Goal: Task Accomplishment & Management: Manage account settings

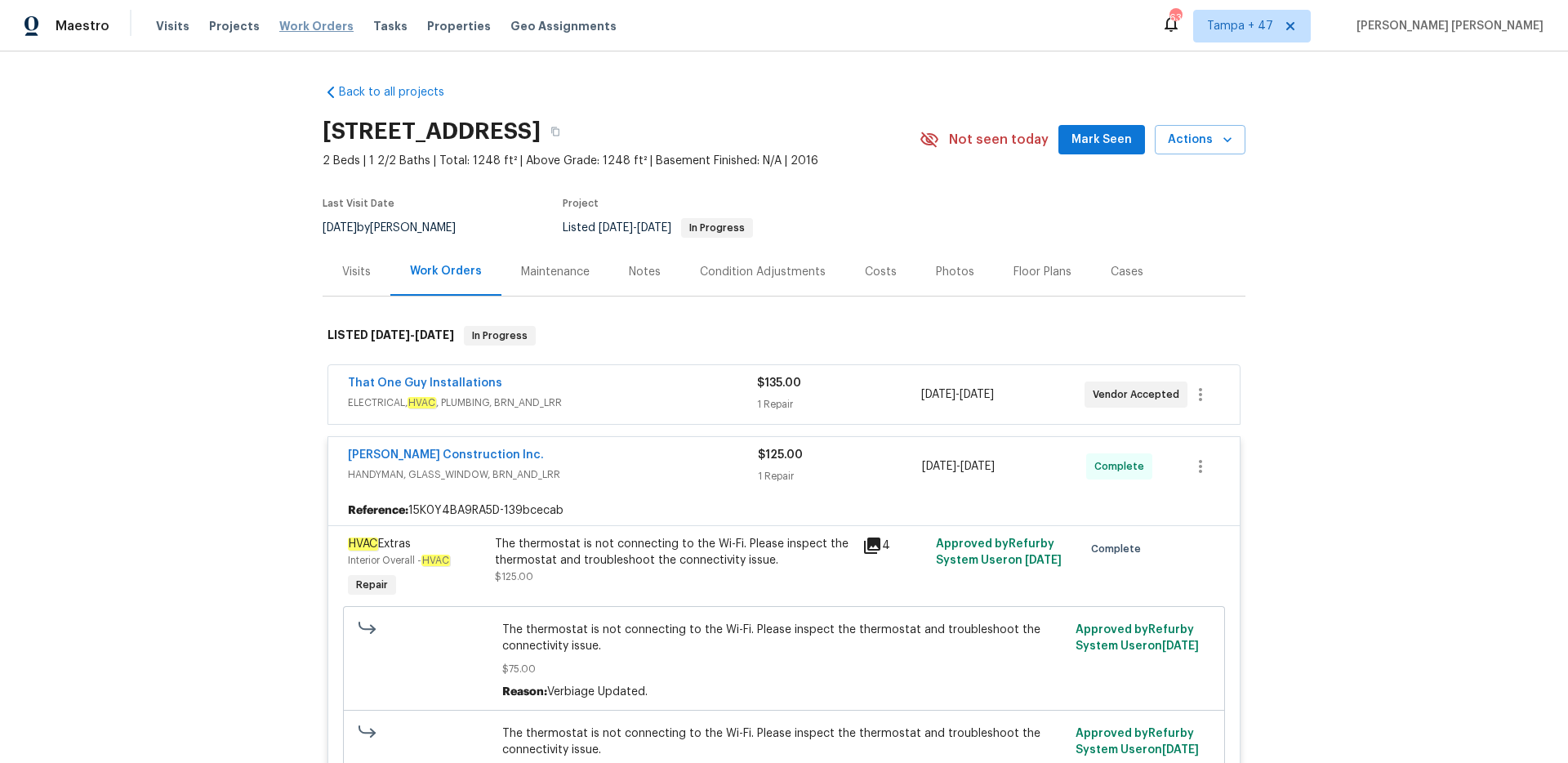
scroll to position [127, 0]
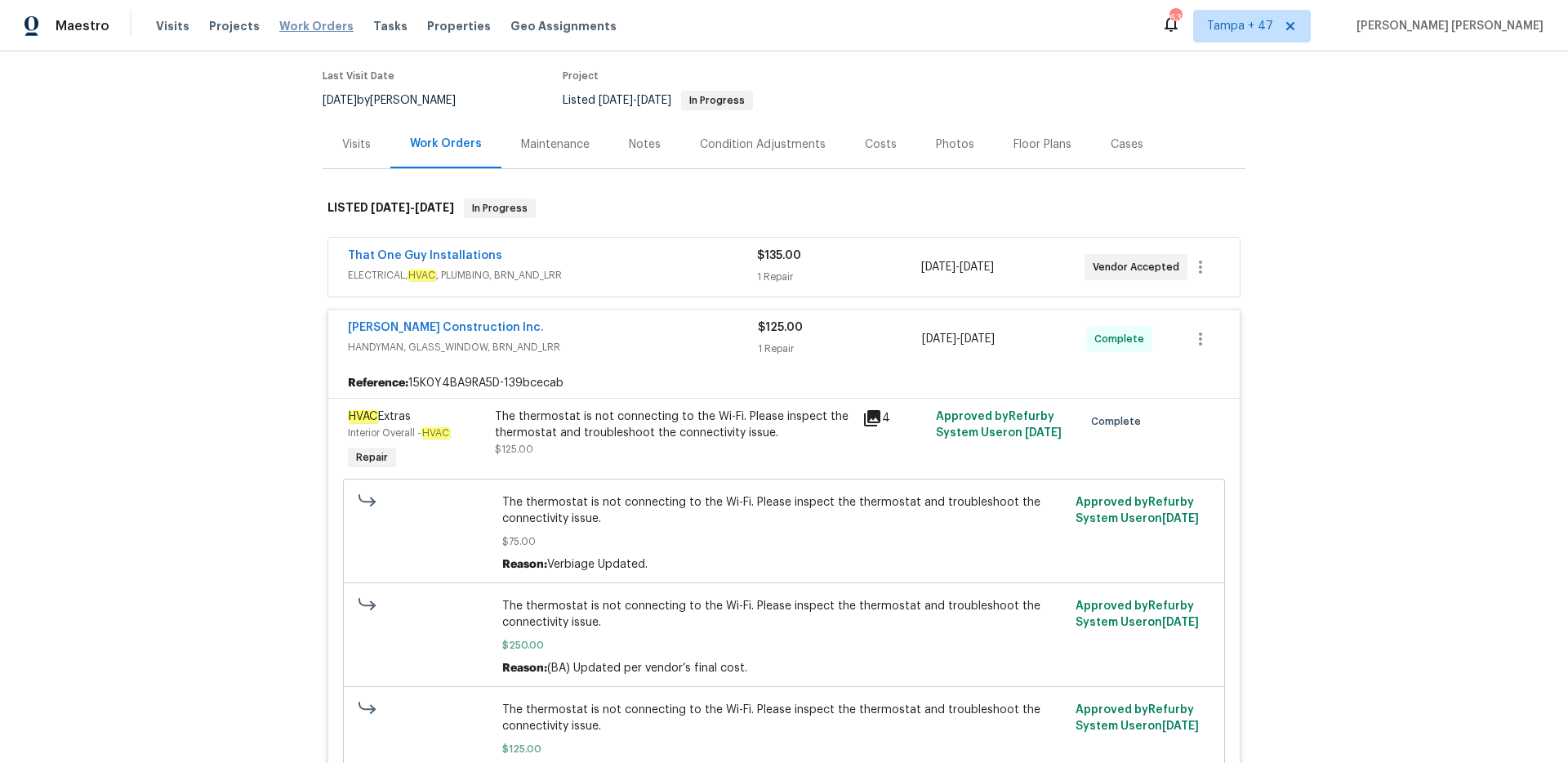
click at [320, 31] on span "Work Orders" at bounding box center [316, 26] width 74 height 16
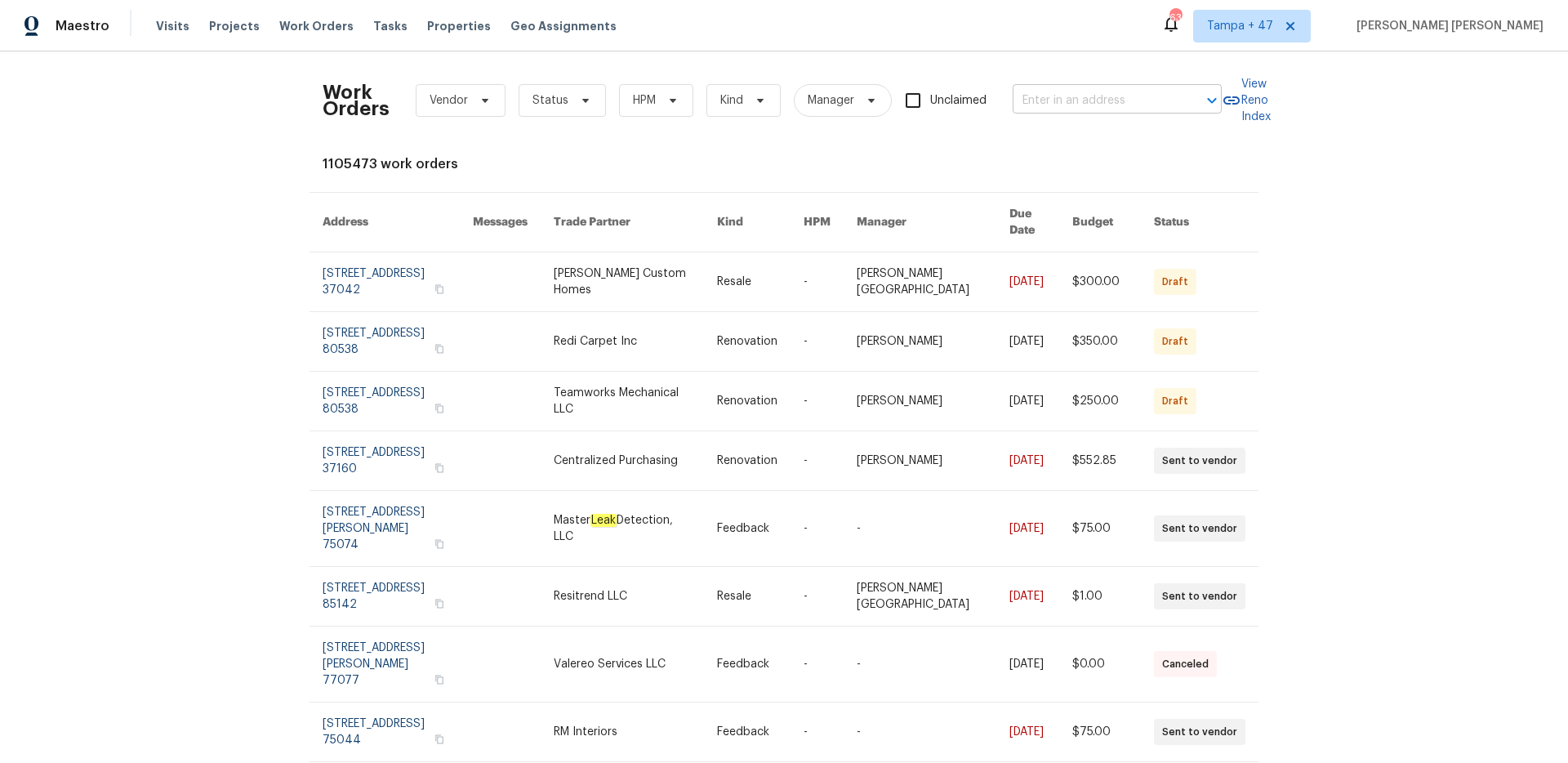
click at [1076, 96] on input "text" at bounding box center [1094, 101] width 163 height 25
paste input "[STREET_ADDRESS]"
type input "[STREET_ADDRESS]"
click at [1079, 147] on li "[STREET_ADDRESS]" at bounding box center [1118, 137] width 209 height 27
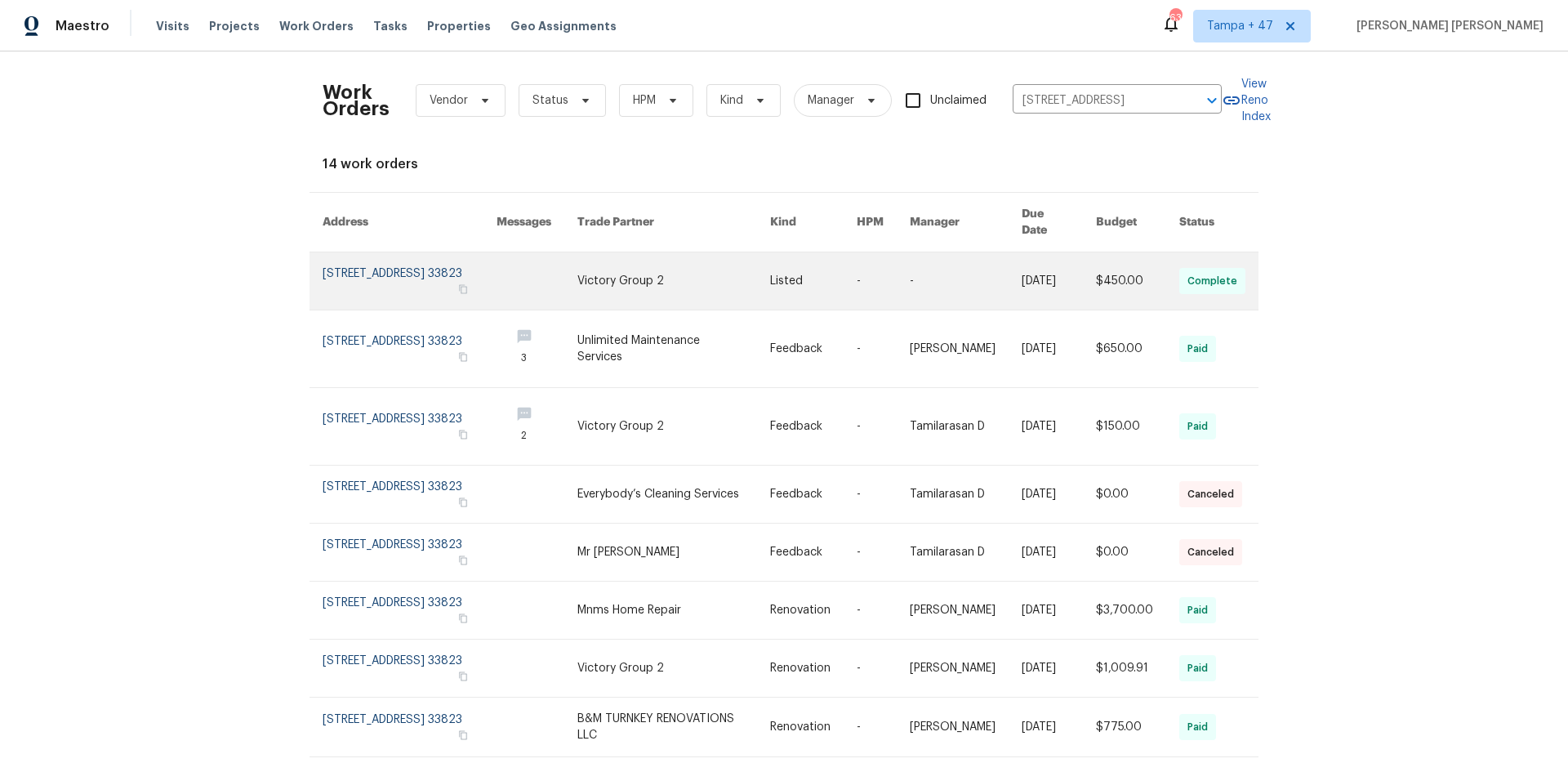
click at [1069, 272] on link at bounding box center [1059, 281] width 74 height 57
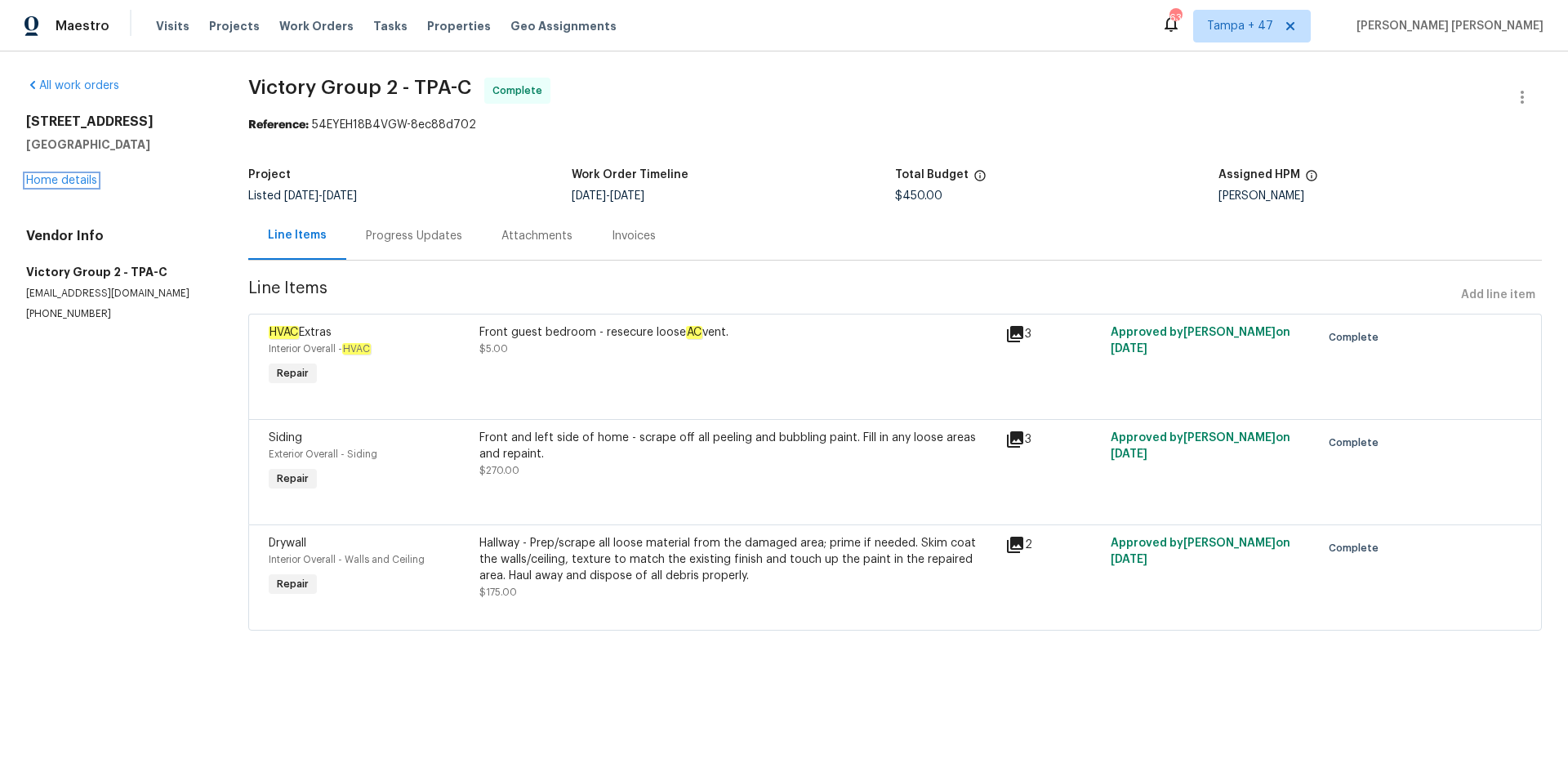
click at [70, 184] on link "Home details" at bounding box center [61, 181] width 71 height 12
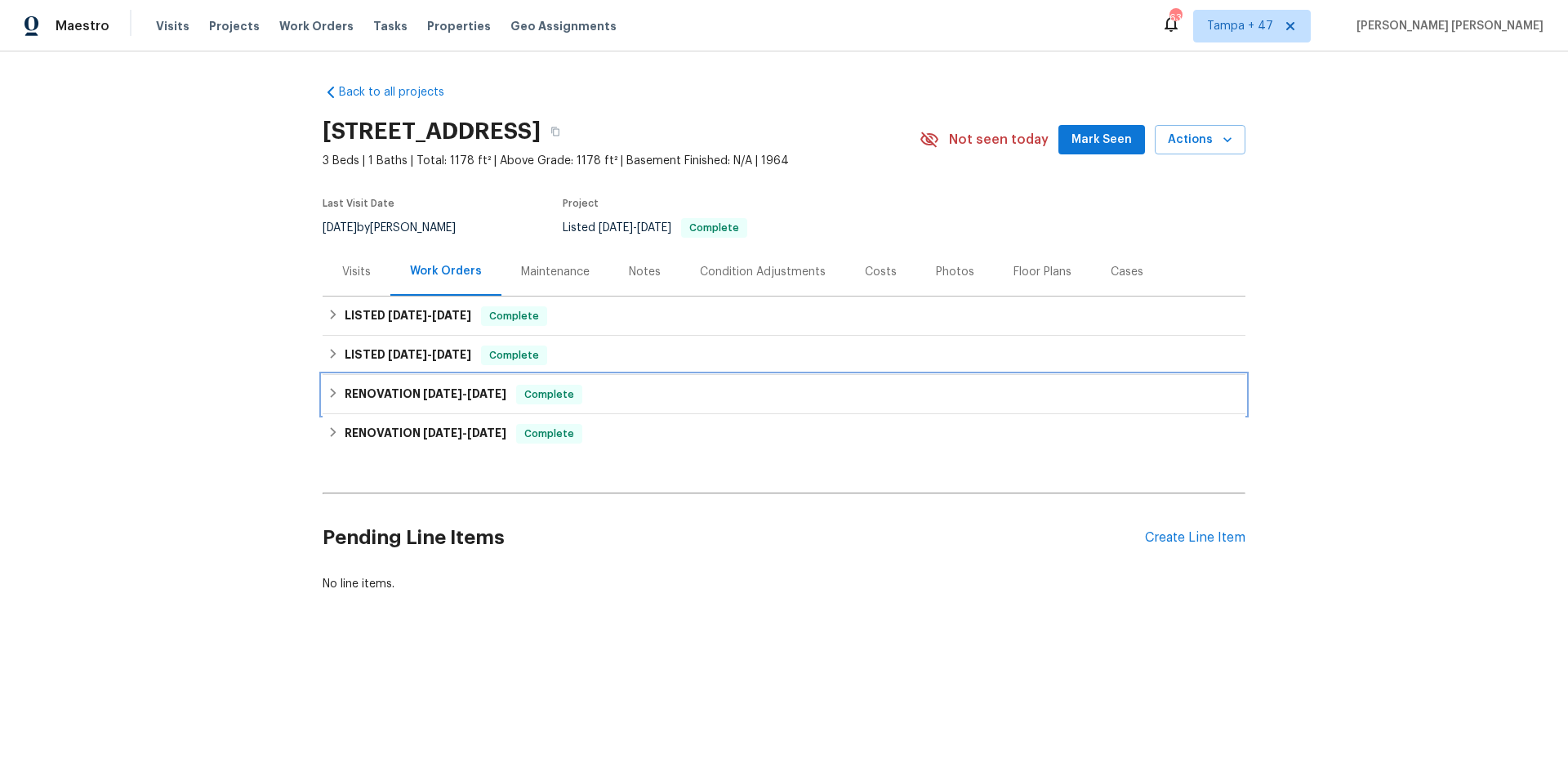
click at [451, 398] on span "[DATE]" at bounding box center [442, 394] width 39 height 12
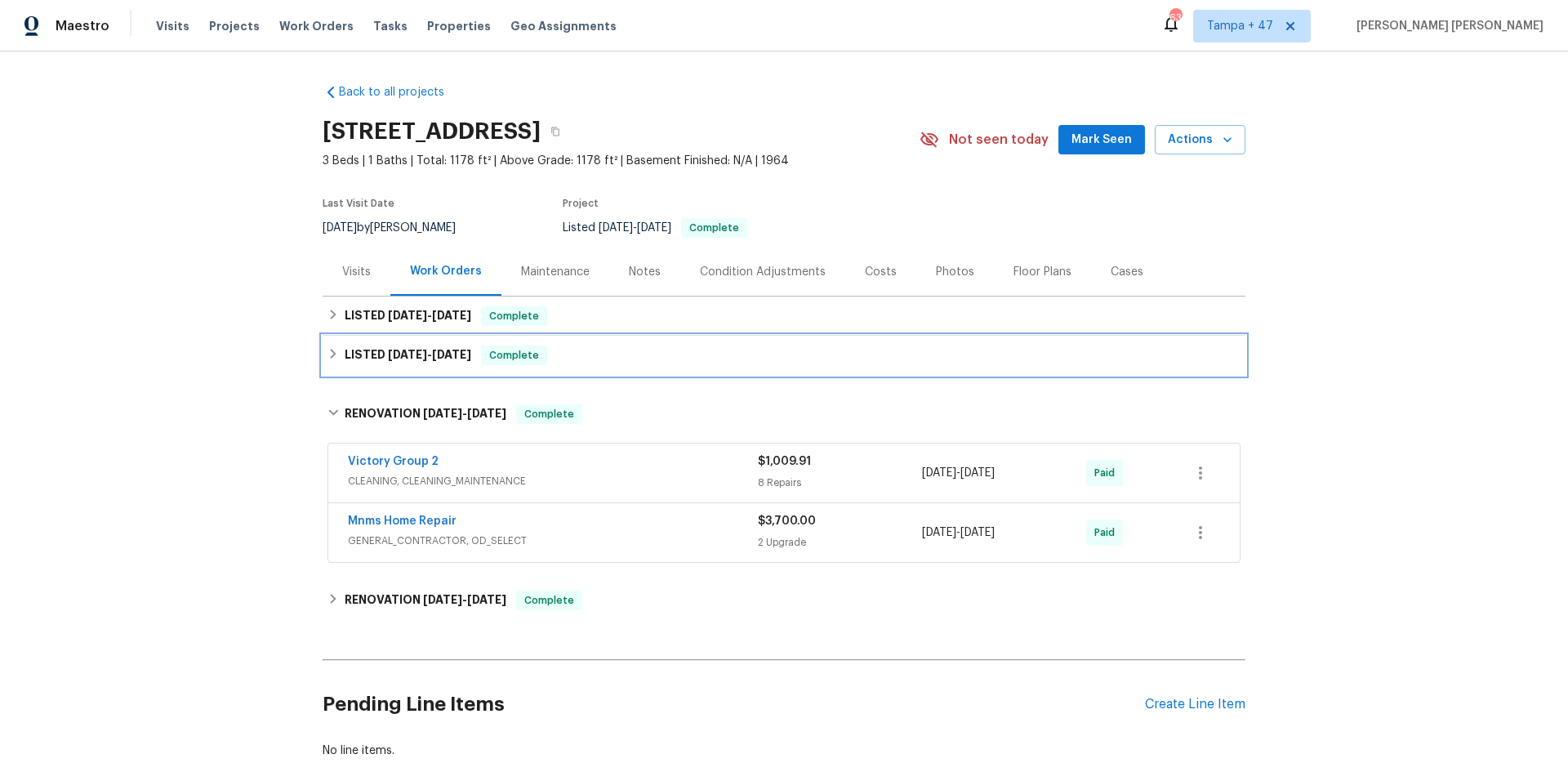
click at [533, 357] on span "Complete" at bounding box center [515, 356] width 63 height 16
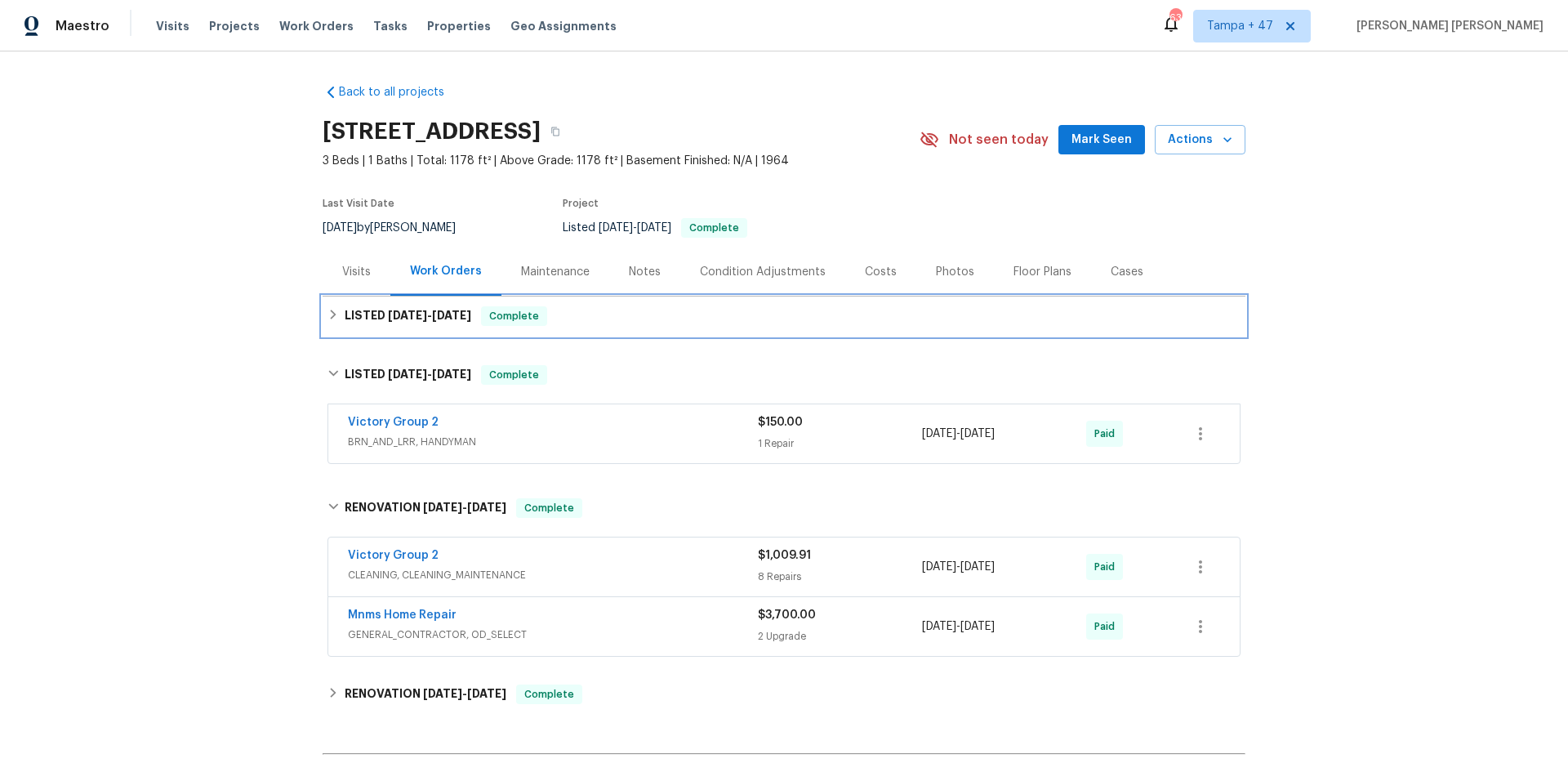
click at [574, 313] on div "LISTED [DATE] - [DATE] Complete" at bounding box center [784, 316] width 914 height 20
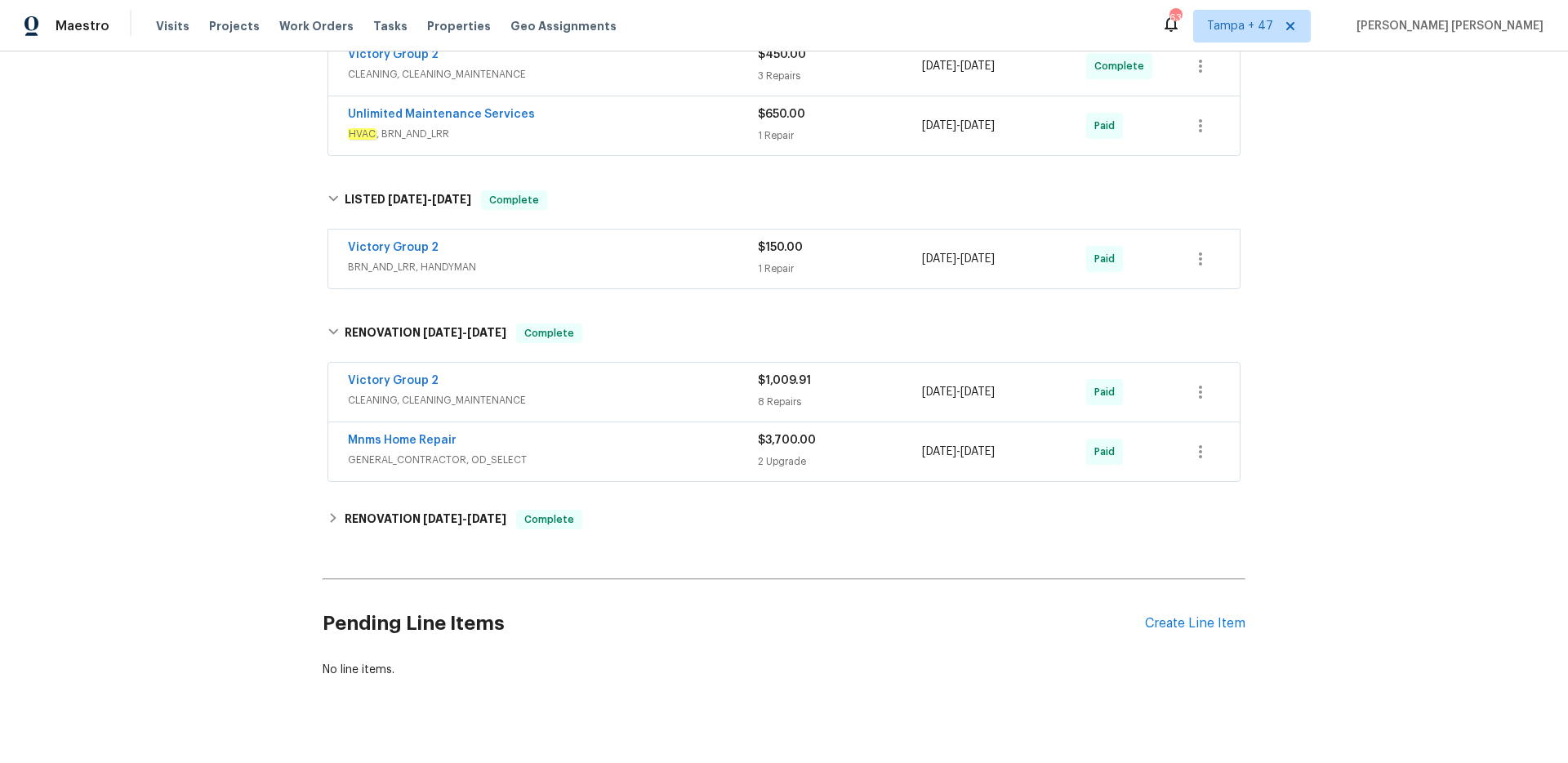
scroll to position [355, 0]
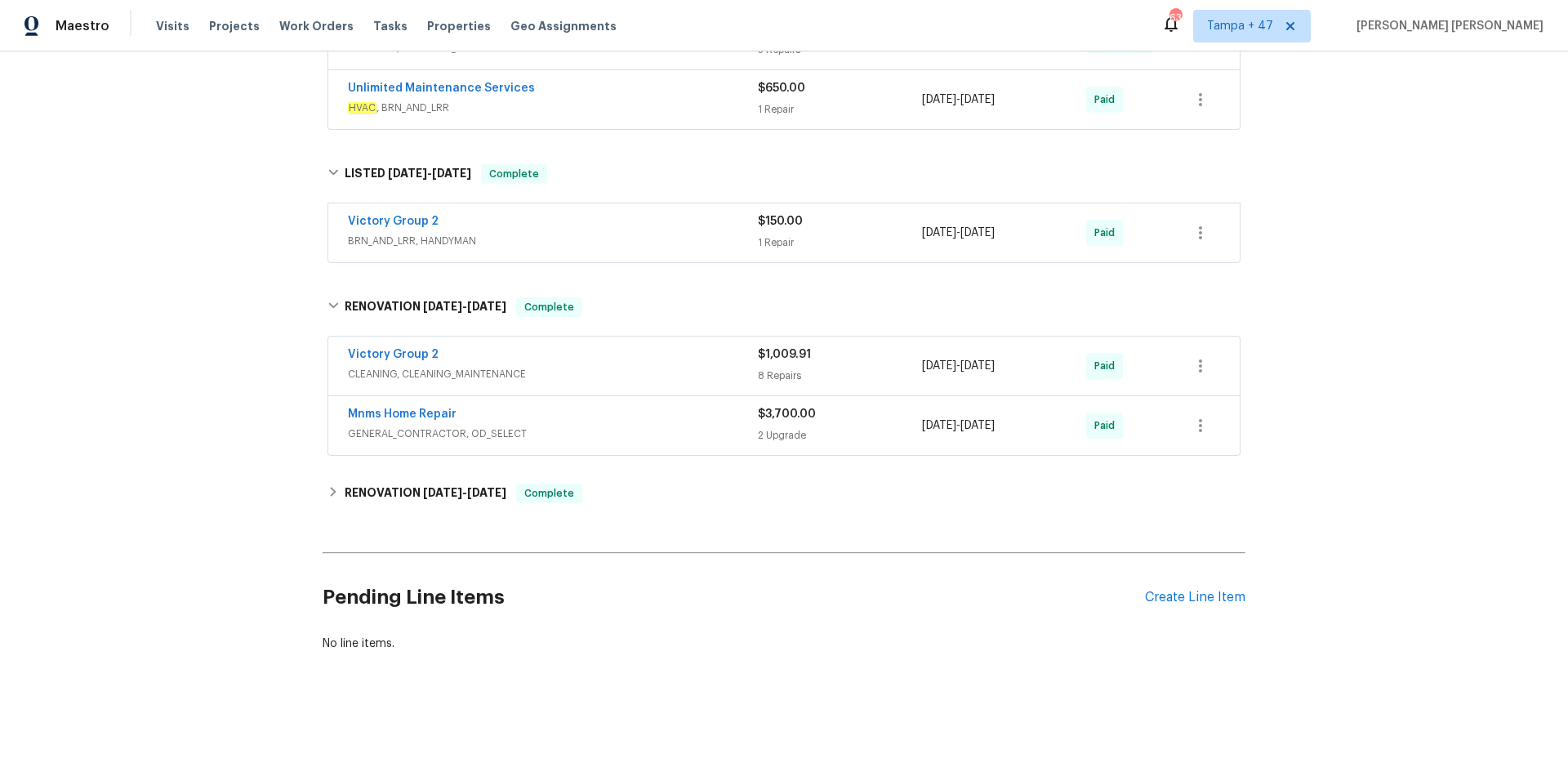
click at [625, 439] on span "GENERAL_CONTRACTOR, OD_SELECT" at bounding box center [552, 433] width 410 height 16
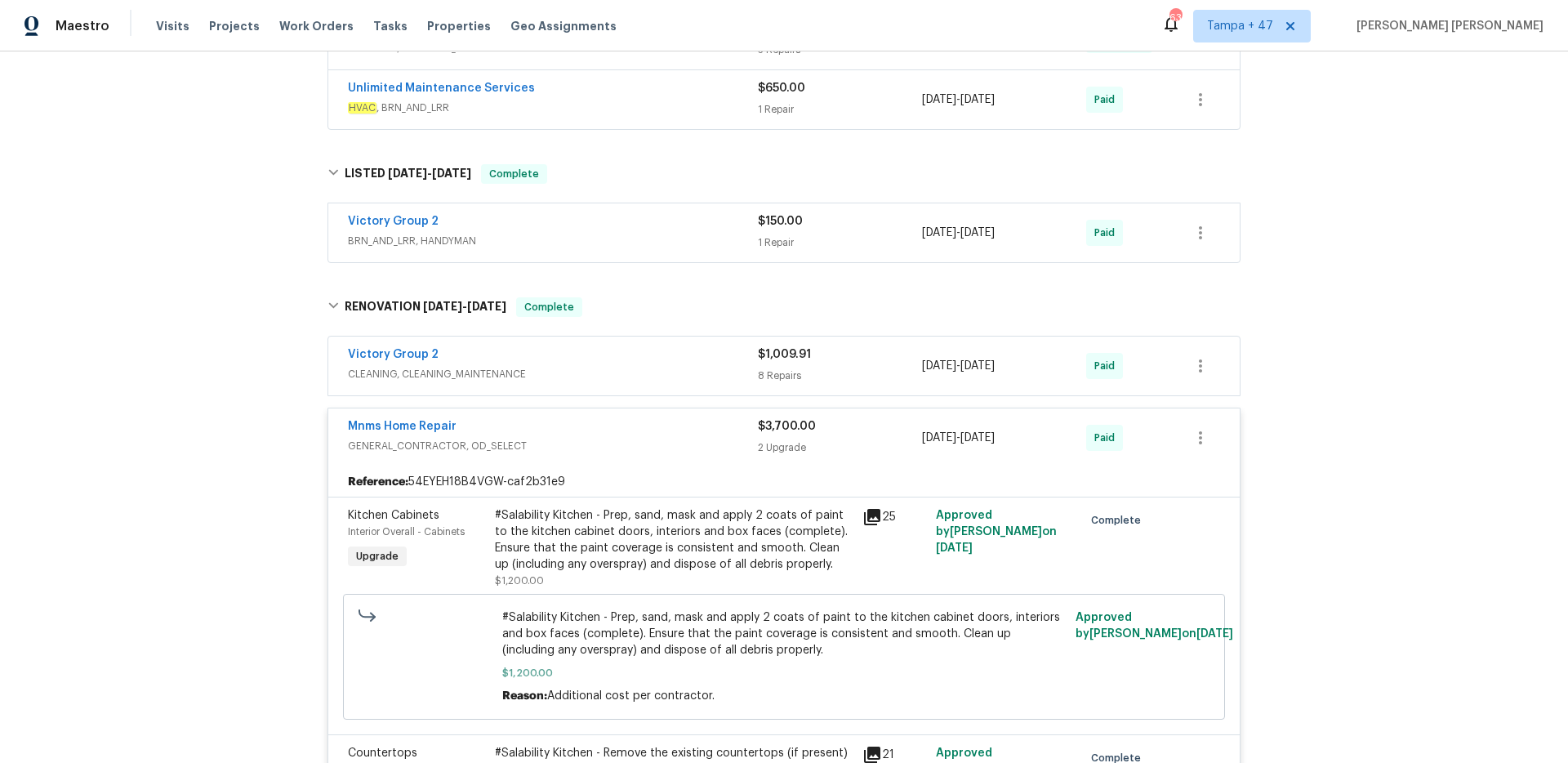
click at [664, 368] on span "CLEANING, CLEANING_MAINTENANCE" at bounding box center [552, 374] width 410 height 16
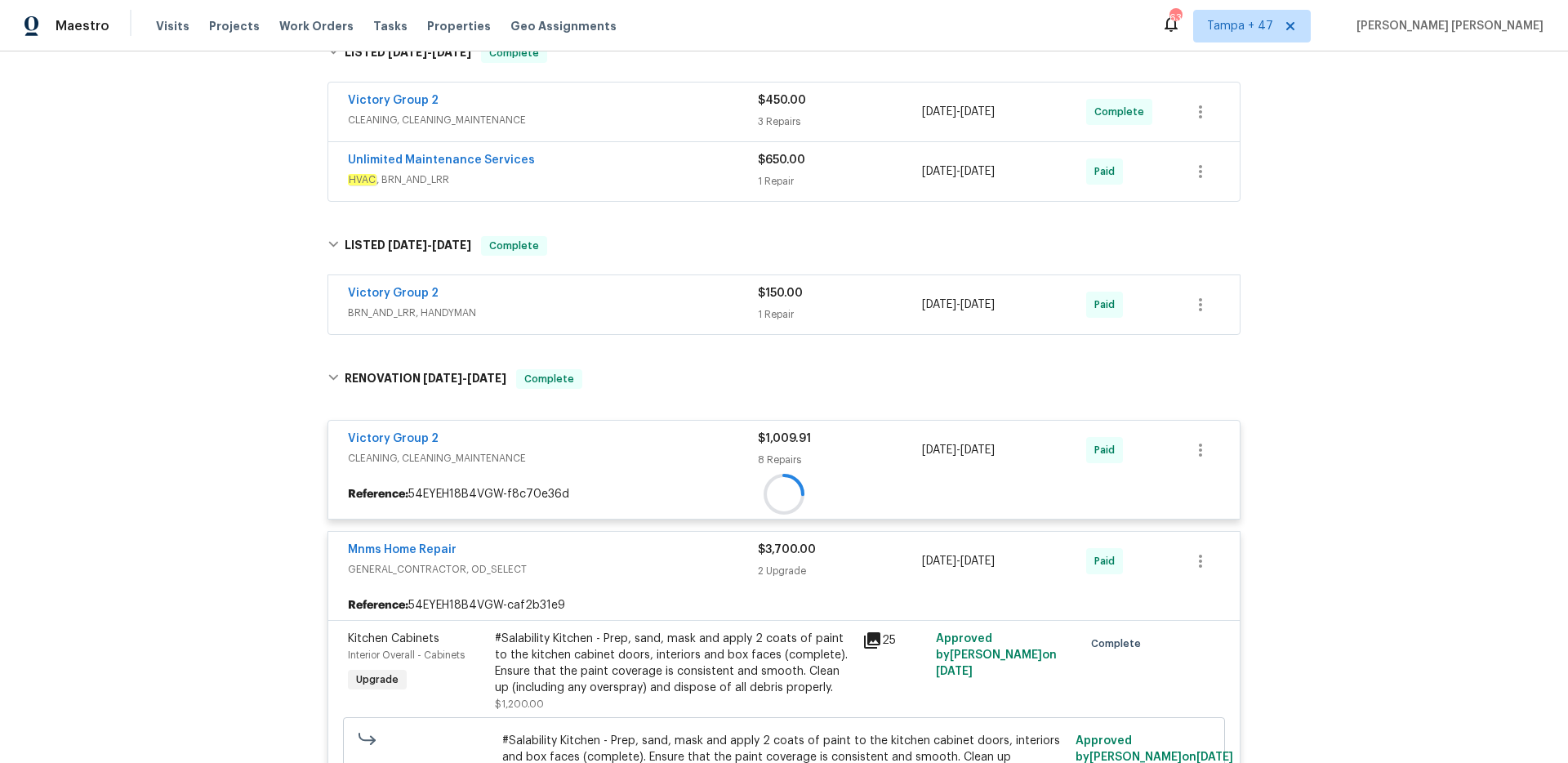
scroll to position [271, 0]
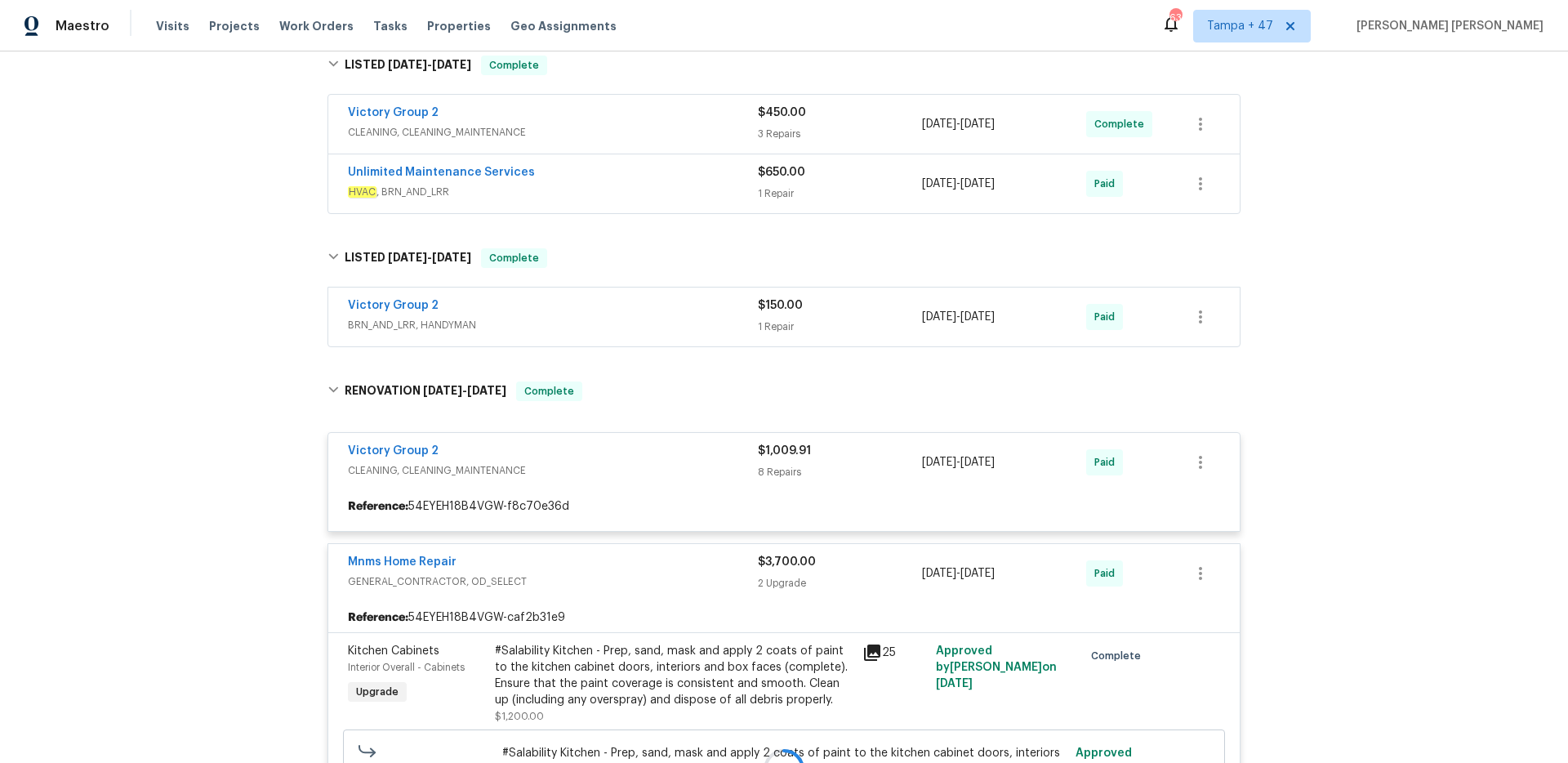
click at [693, 324] on span "BRN_AND_LRR, HANDYMAN" at bounding box center [552, 325] width 410 height 16
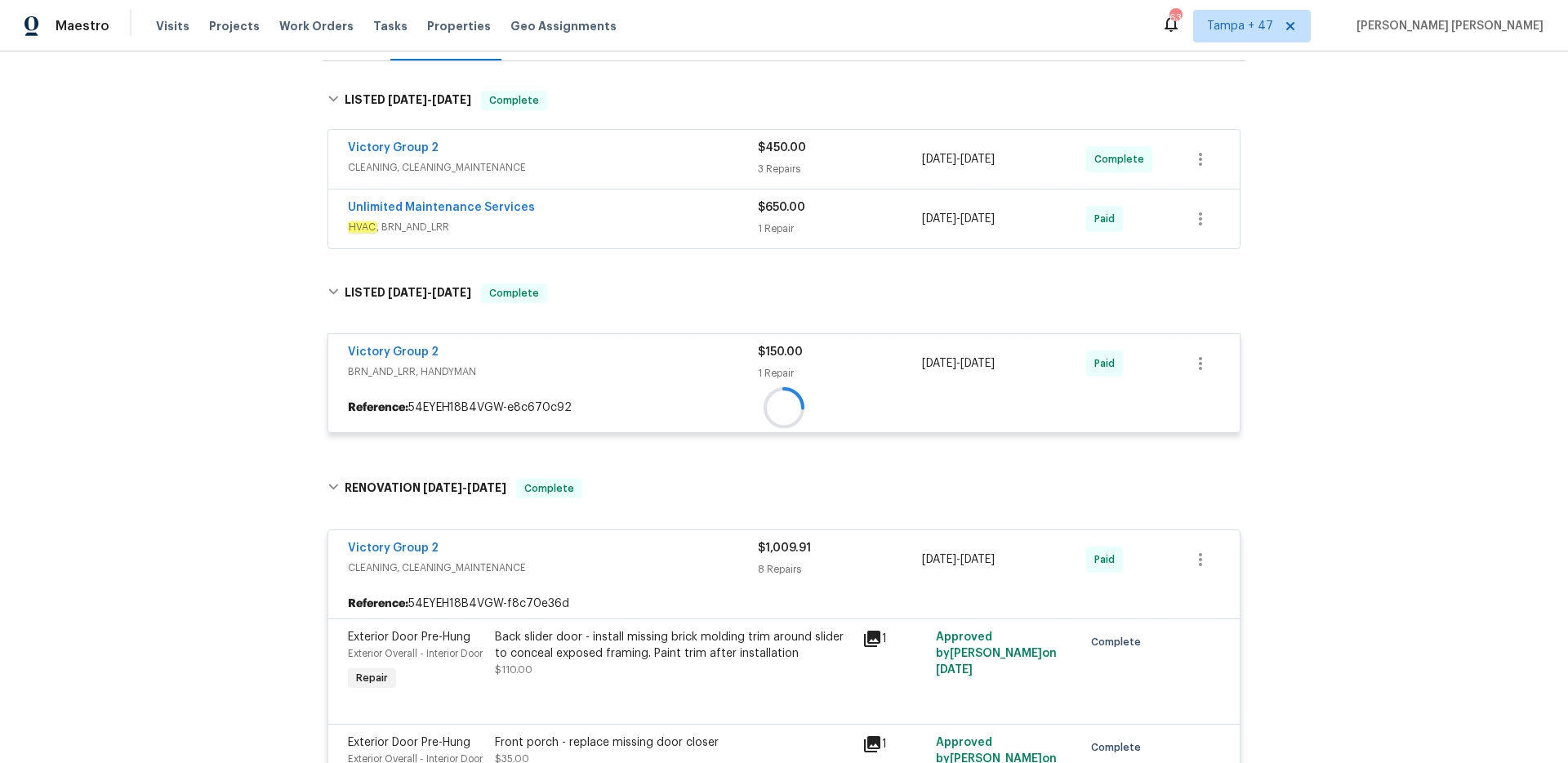
scroll to position [224, 0]
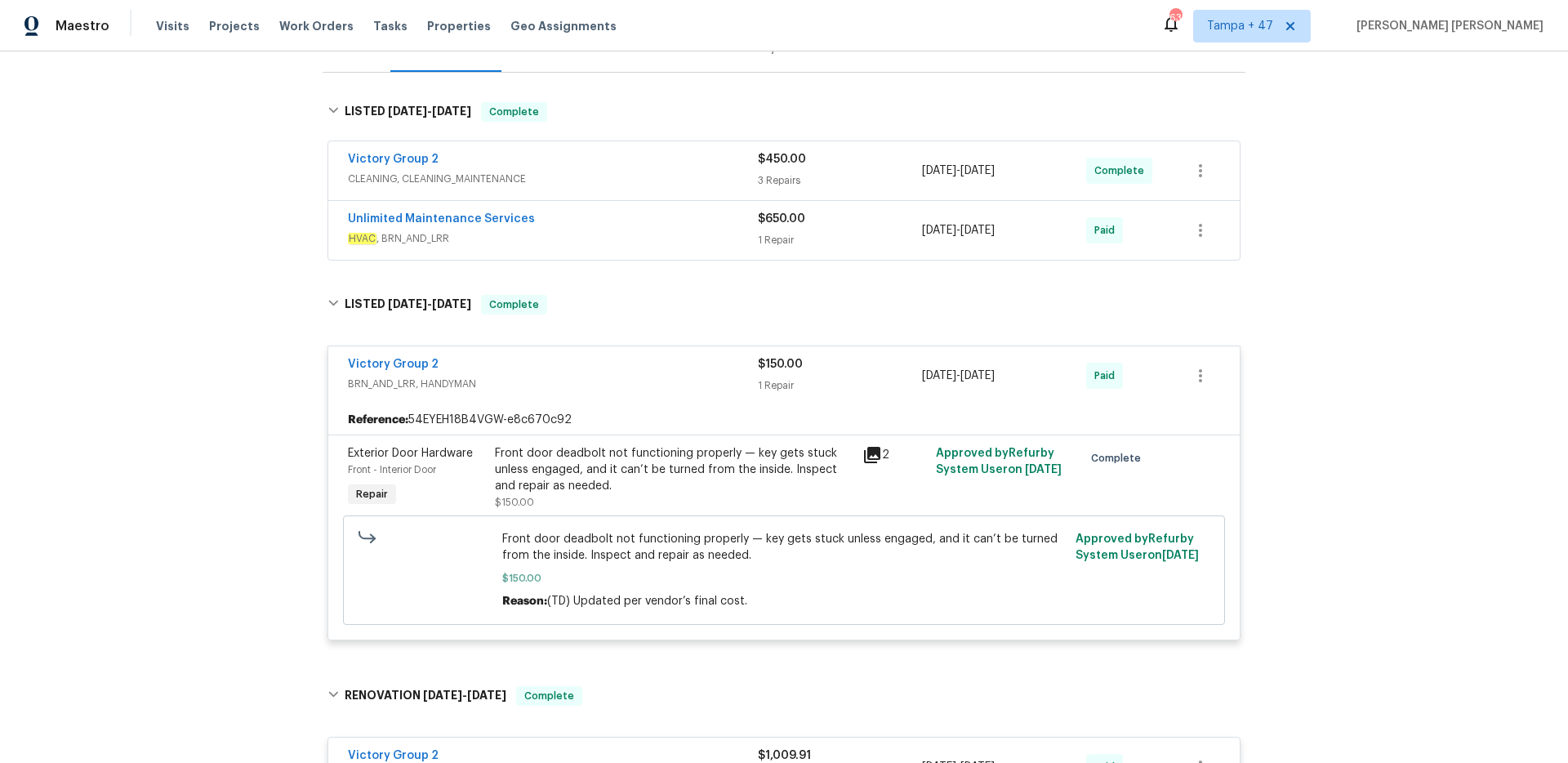
click at [706, 241] on span "HVAC , BRN_AND_LRR" at bounding box center [552, 238] width 410 height 16
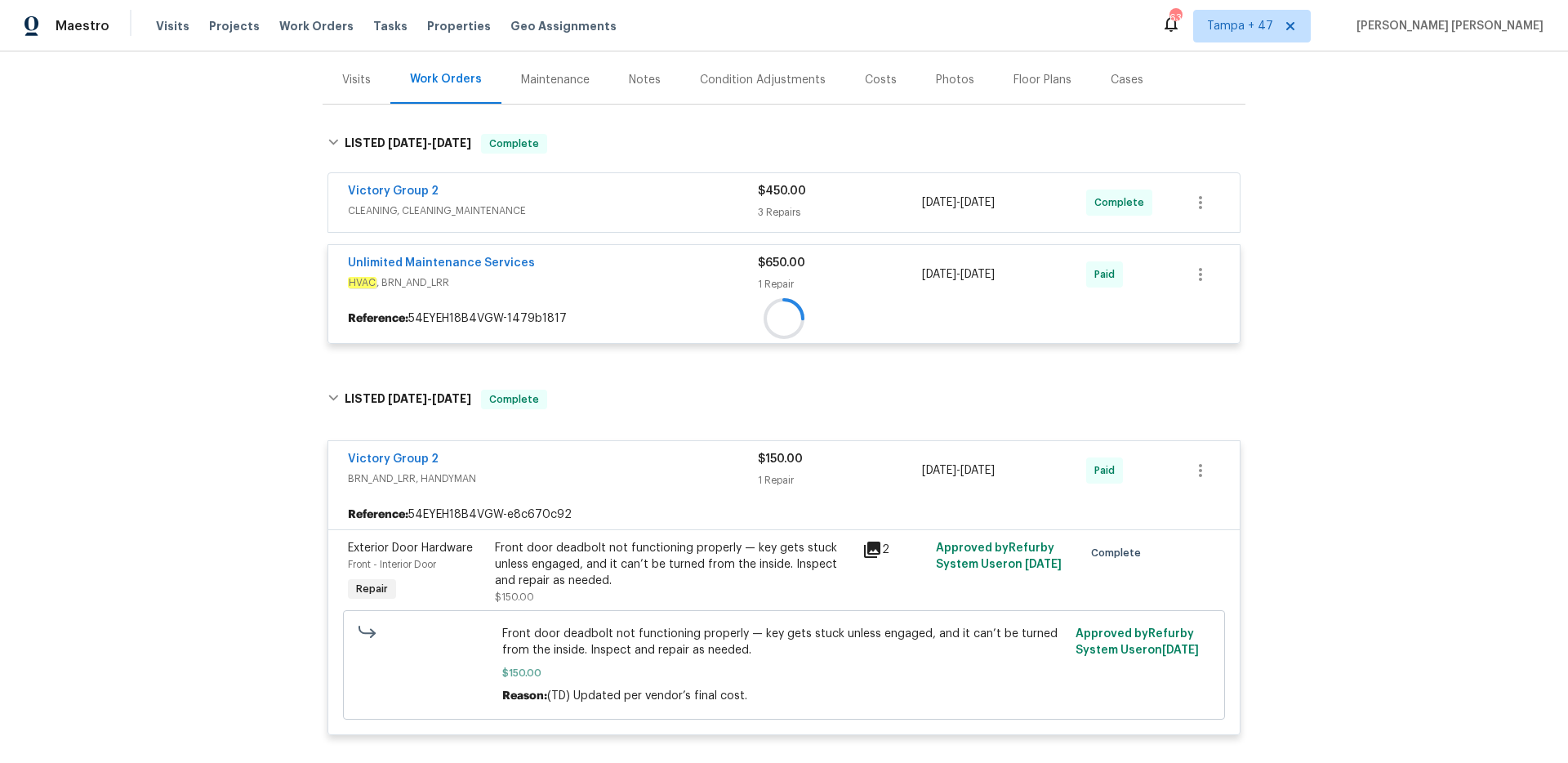
scroll to position [191, 0]
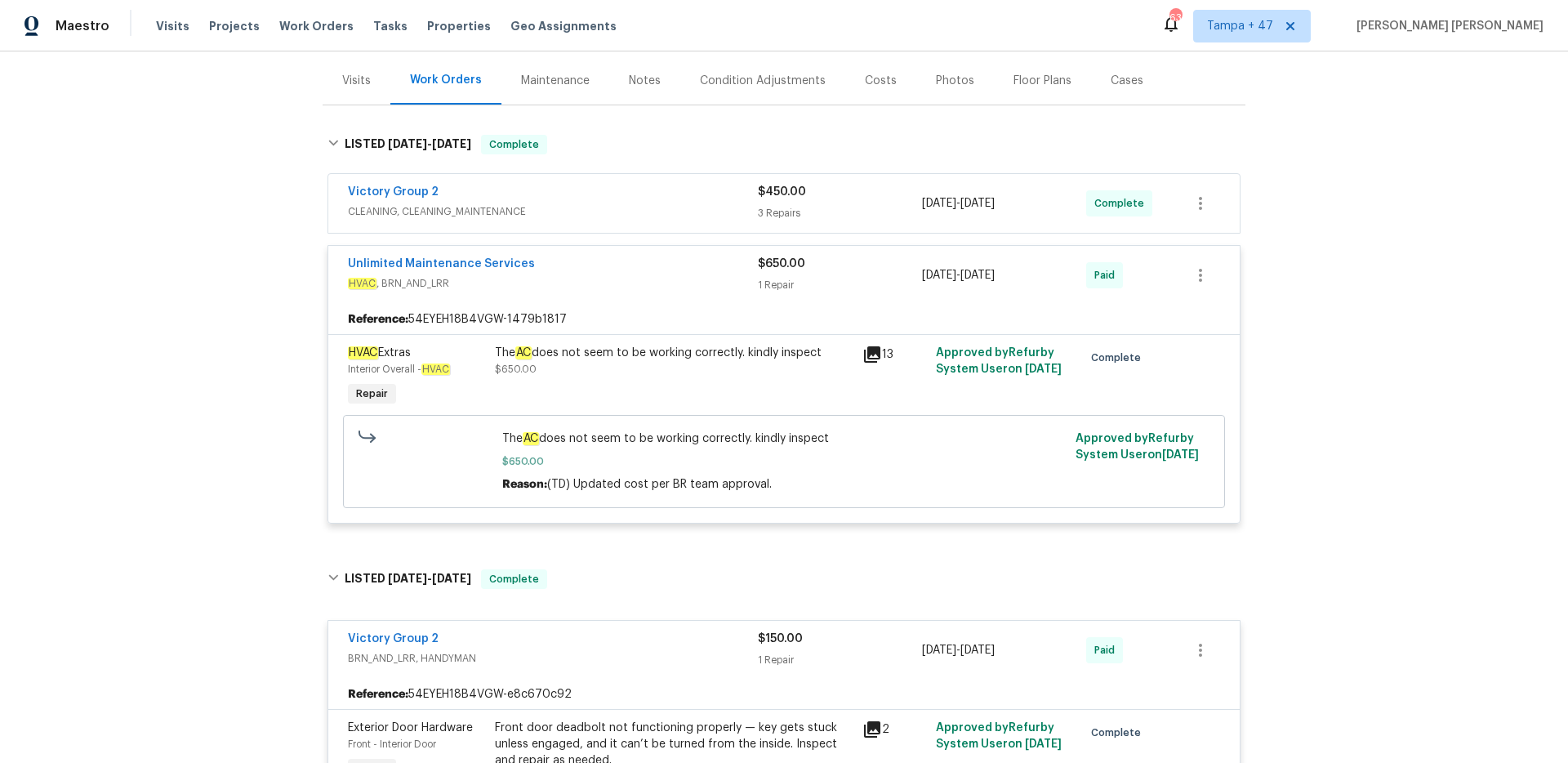
click at [724, 201] on div "Victory Group 2" at bounding box center [552, 194] width 410 height 20
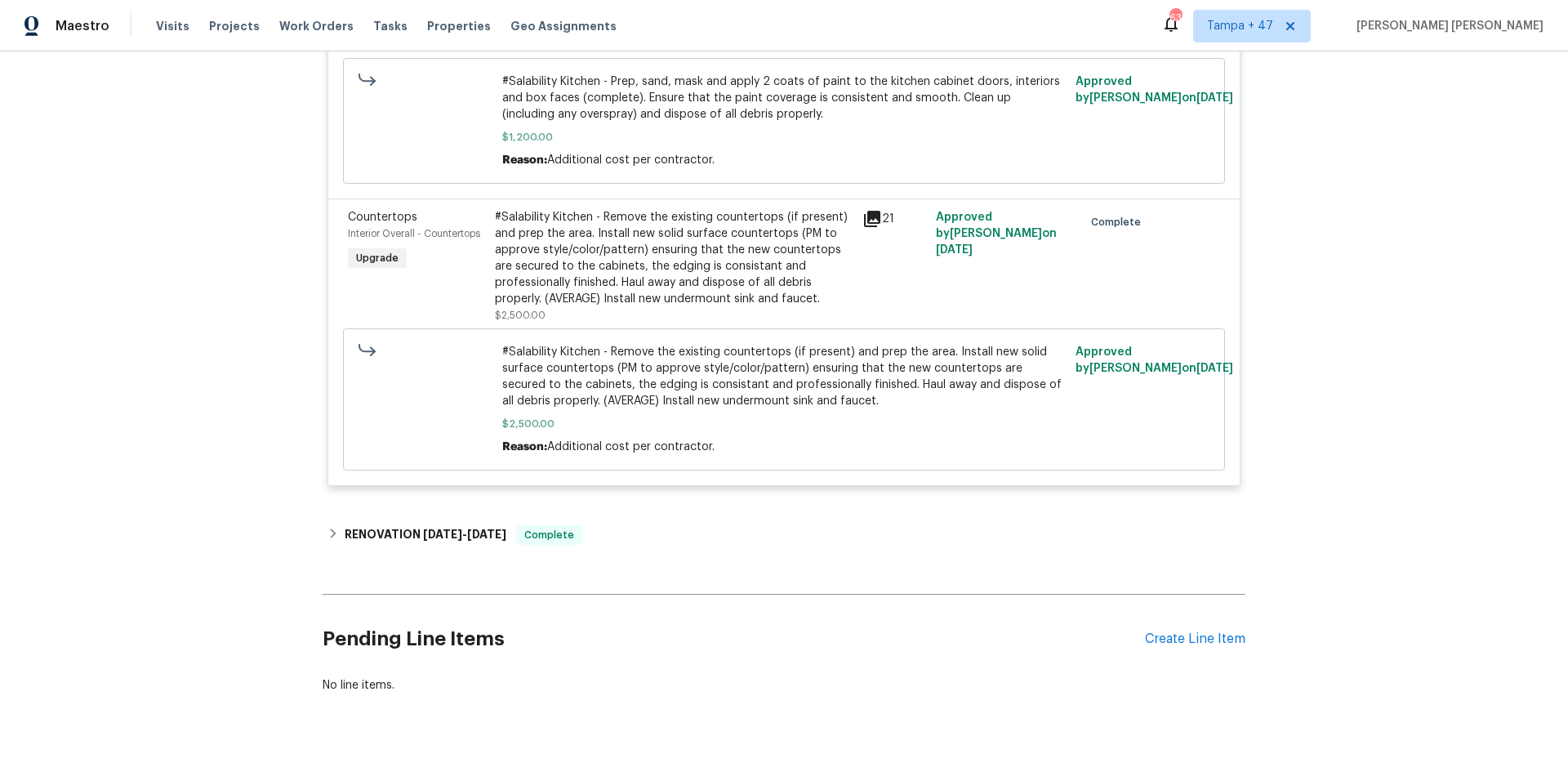
scroll to position [2825, 0]
